Goal: Navigation & Orientation: Go to known website

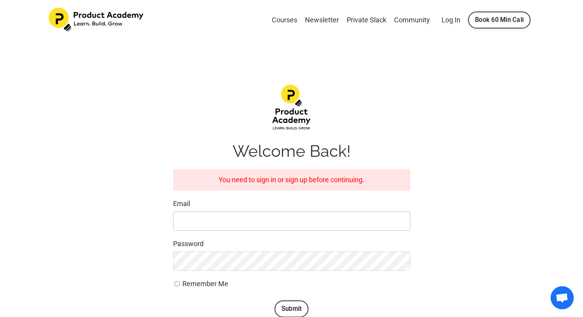
type input "[EMAIL_ADDRESS][DOMAIN_NAME]"
click at [277, 18] on link "Courses" at bounding box center [284, 20] width 25 height 11
type input "[EMAIL_ADDRESS][DOMAIN_NAME]"
click at [112, 16] on img at bounding box center [97, 20] width 96 height 24
